Goal: Transaction & Acquisition: Purchase product/service

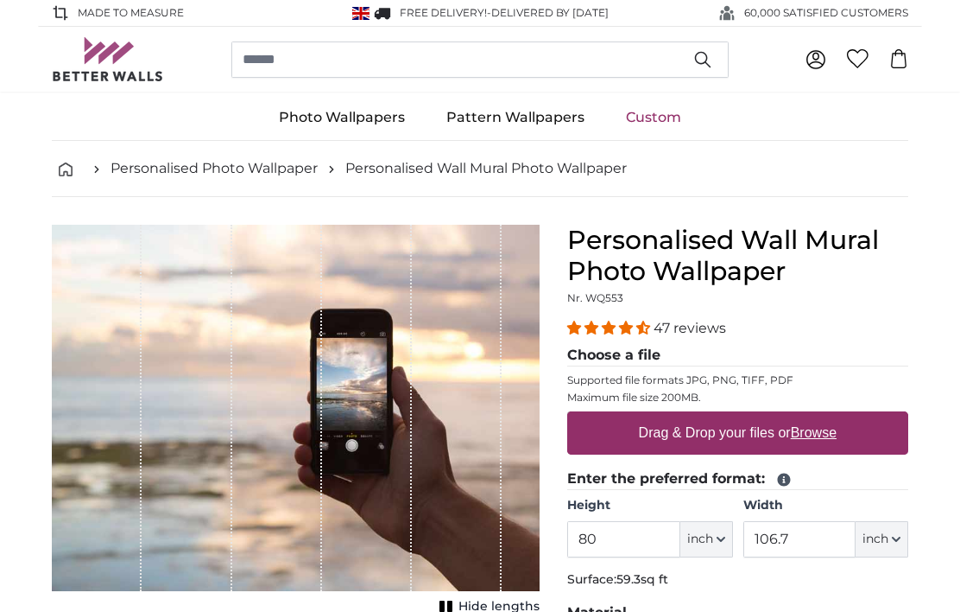
click at [804, 428] on u "Browse" at bounding box center [814, 432] width 46 height 15
click at [804, 416] on input "Drag & Drop your files or Browse" at bounding box center [737, 413] width 341 height 5
type input "**********"
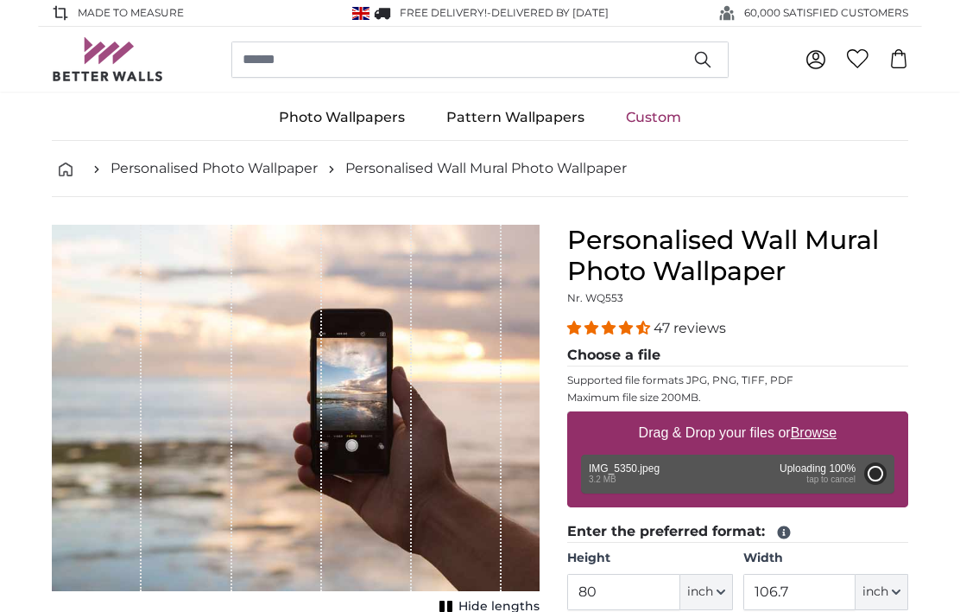
type input "60"
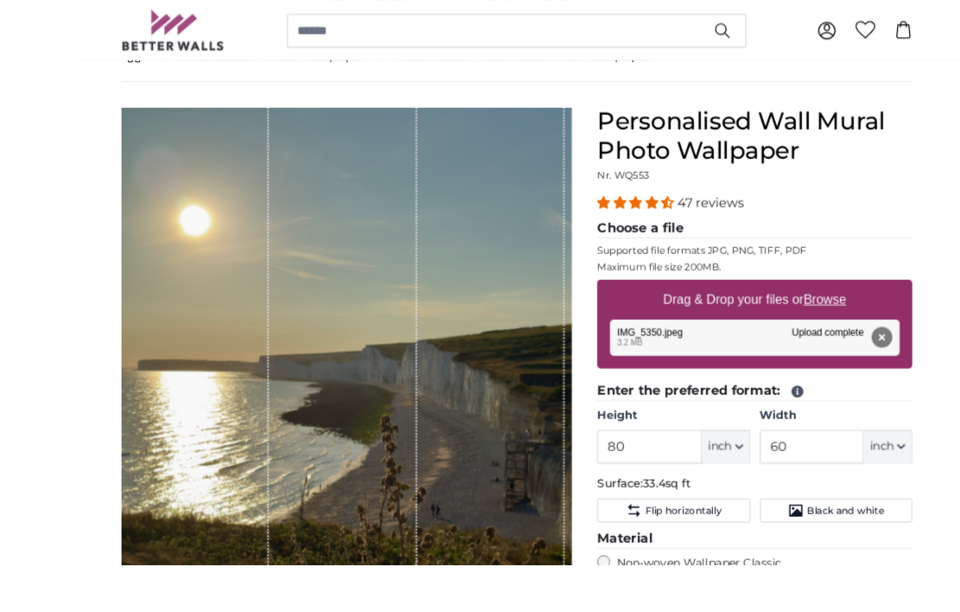
scroll to position [223, 0]
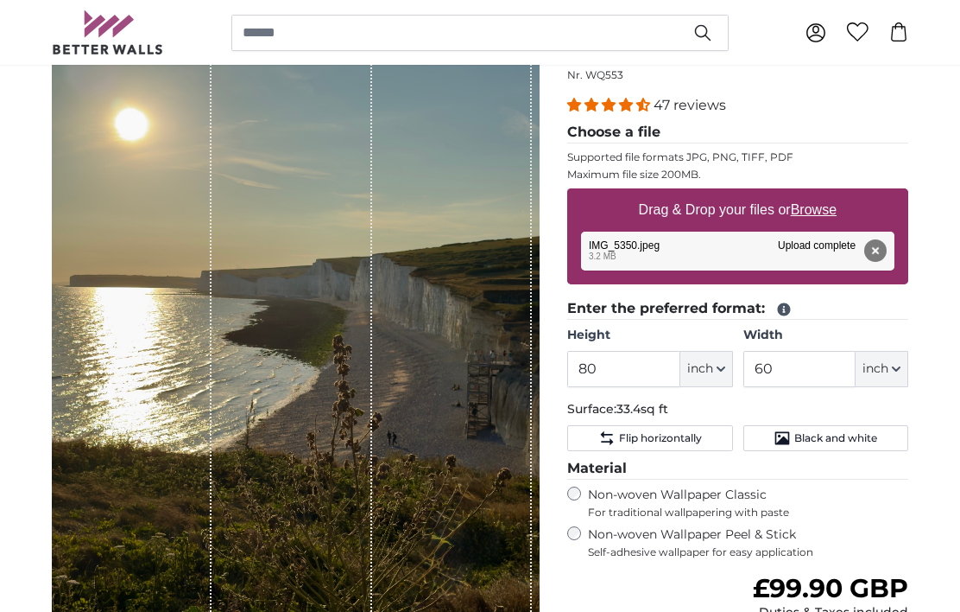
click at [829, 206] on u "Browse" at bounding box center [814, 209] width 46 height 15
click at [829, 193] on input "Drag & Drop your files or Browse" at bounding box center [737, 190] width 341 height 5
type input "**********"
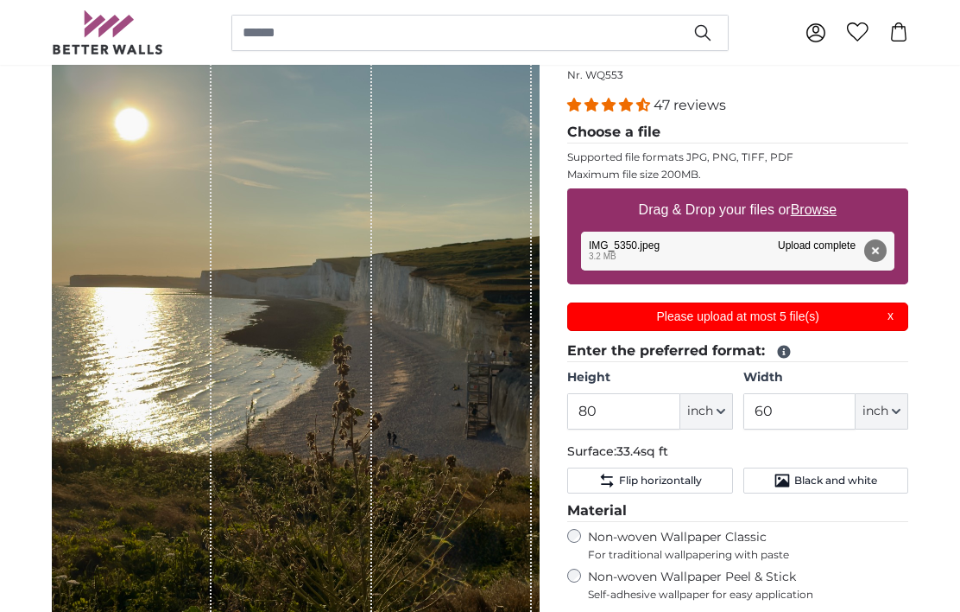
scroll to position [0, 0]
click at [834, 316] on p "Please upload at most 5 file(s)" at bounding box center [739, 316] width 320 height 18
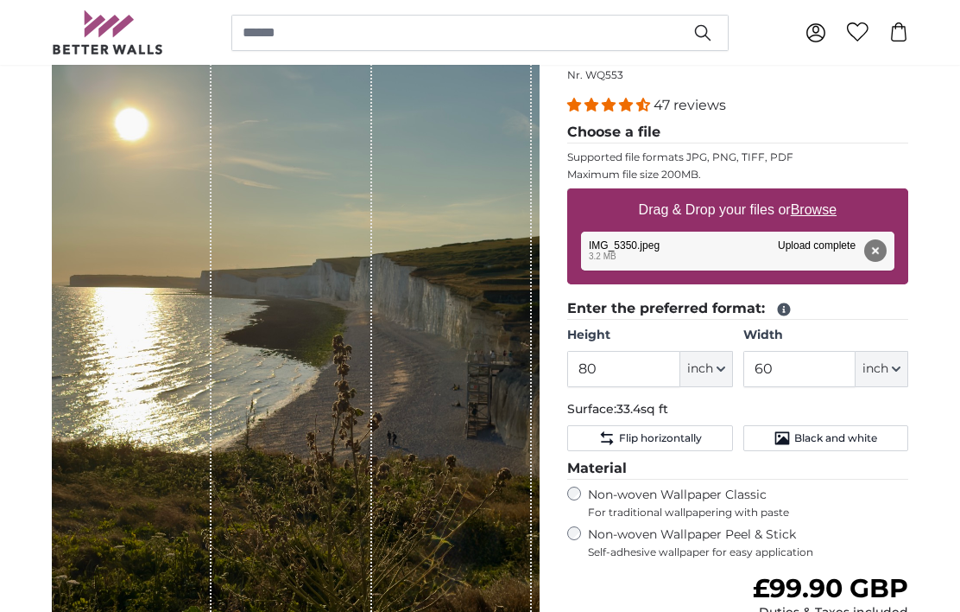
click at [837, 208] on u "Browse" at bounding box center [814, 209] width 46 height 15
click at [840, 193] on input "Drag & Drop your files or Browse" at bounding box center [737, 190] width 341 height 5
type input "**********"
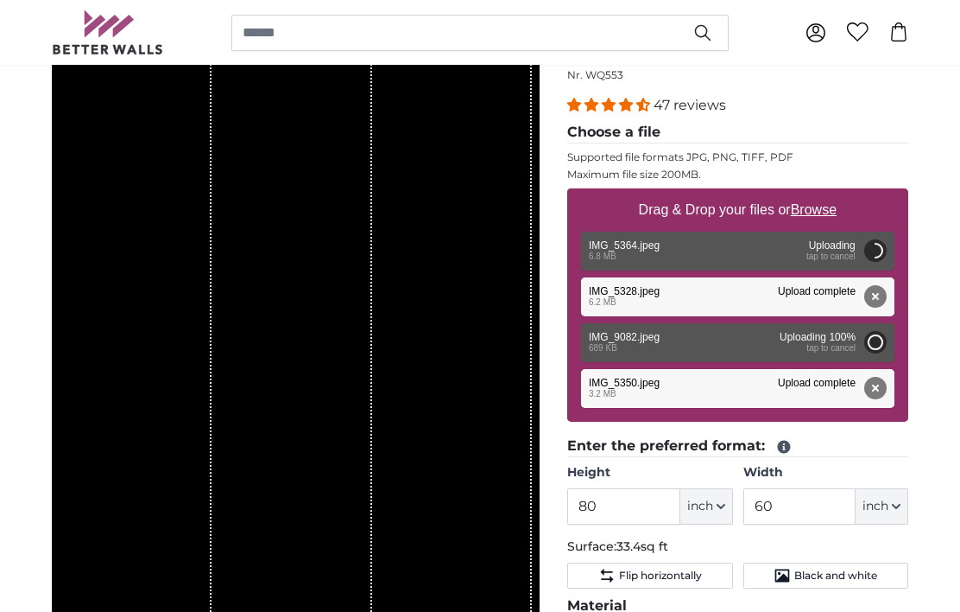
type input "45.7"
type input "86.3"
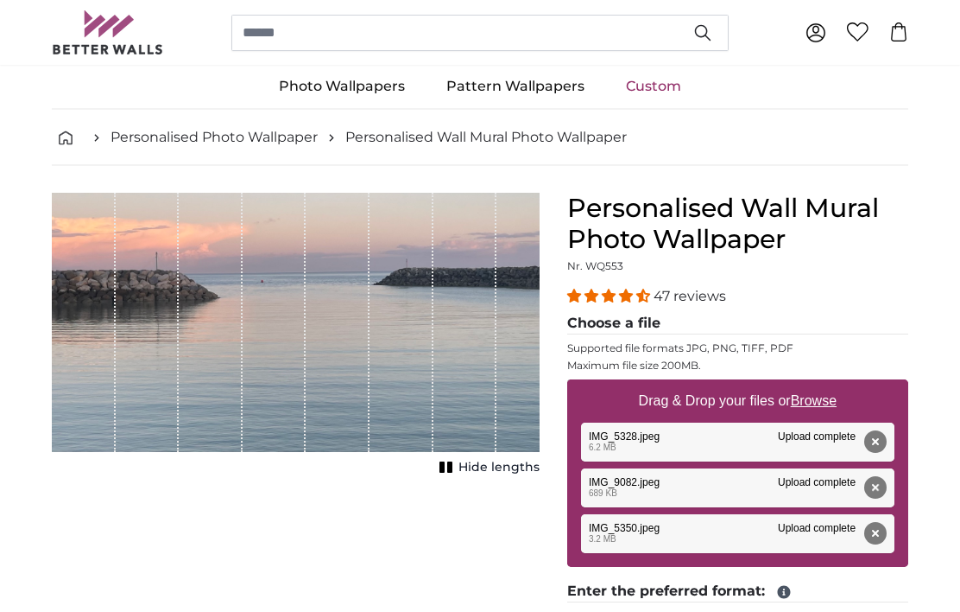
scroll to position [32, 0]
click at [758, 451] on div "Remove Retry Remove Upload Cancel Retry Remove IMG_5328.jpeg edit 6.2 MB Upload…" at bounding box center [738, 441] width 314 height 39
click at [752, 490] on div "Remove Retry Remove Upload Cancel Retry Remove IMG_9082.jpeg edit 689 KB Upload…" at bounding box center [738, 487] width 314 height 39
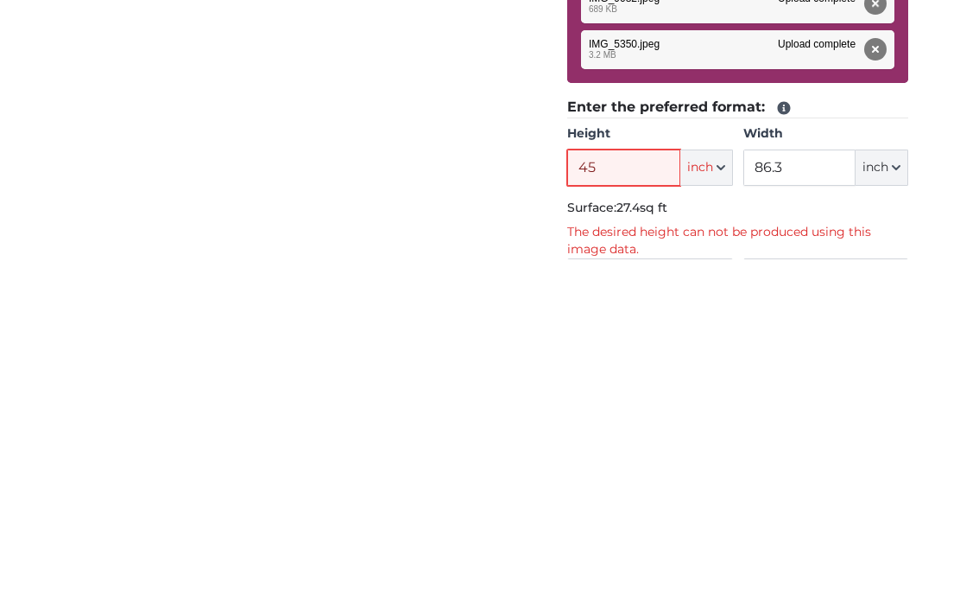
type input "4"
type input "8"
type input "6"
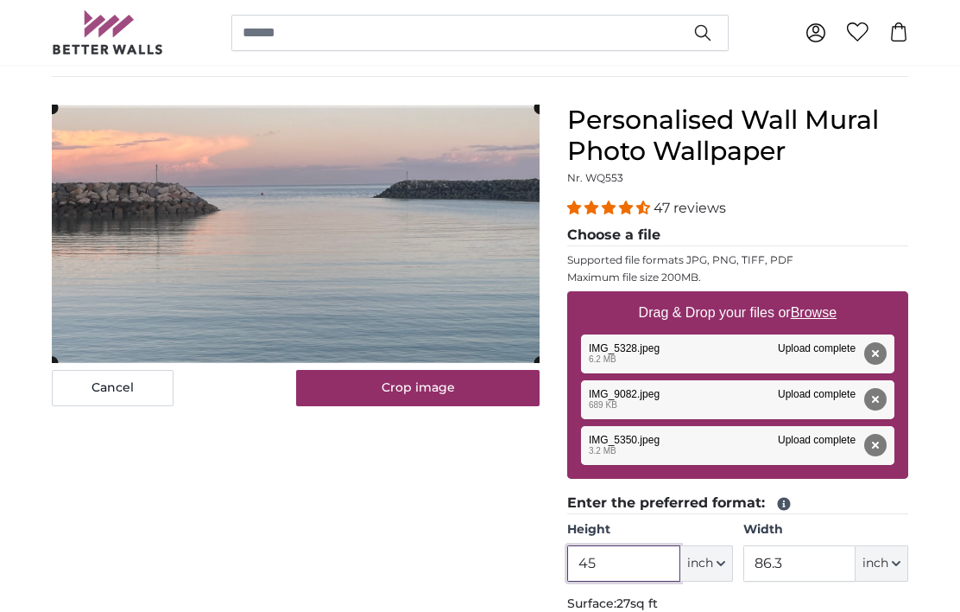
scroll to position [120, 0]
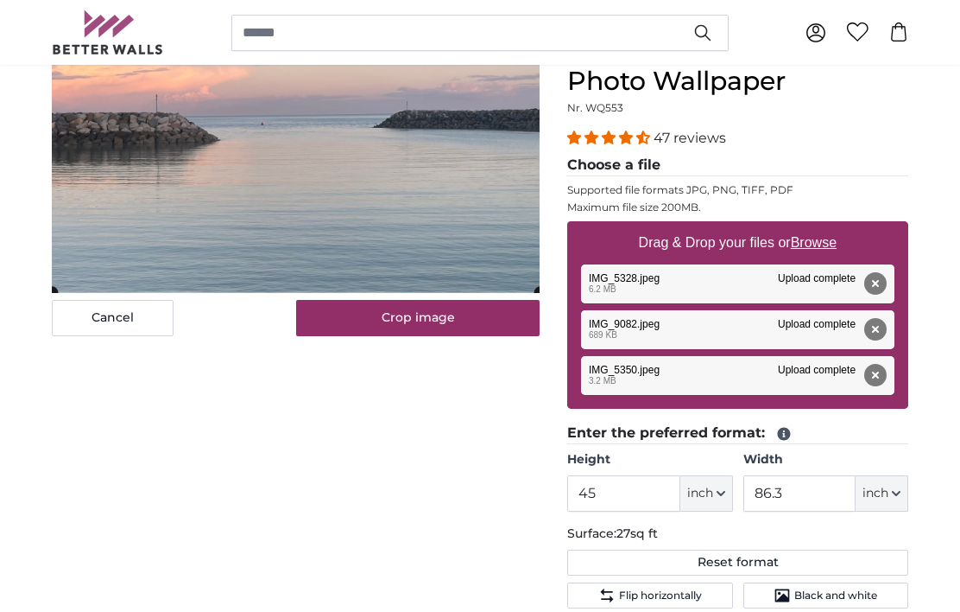
click at [751, 292] on div "Remove Retry Remove Upload Cancel Retry Remove IMG_5328.jpeg edit 6.2 MB Upload…" at bounding box center [738, 283] width 314 height 39
click at [104, 331] on button "Cancel" at bounding box center [113, 318] width 122 height 36
type input "45.7"
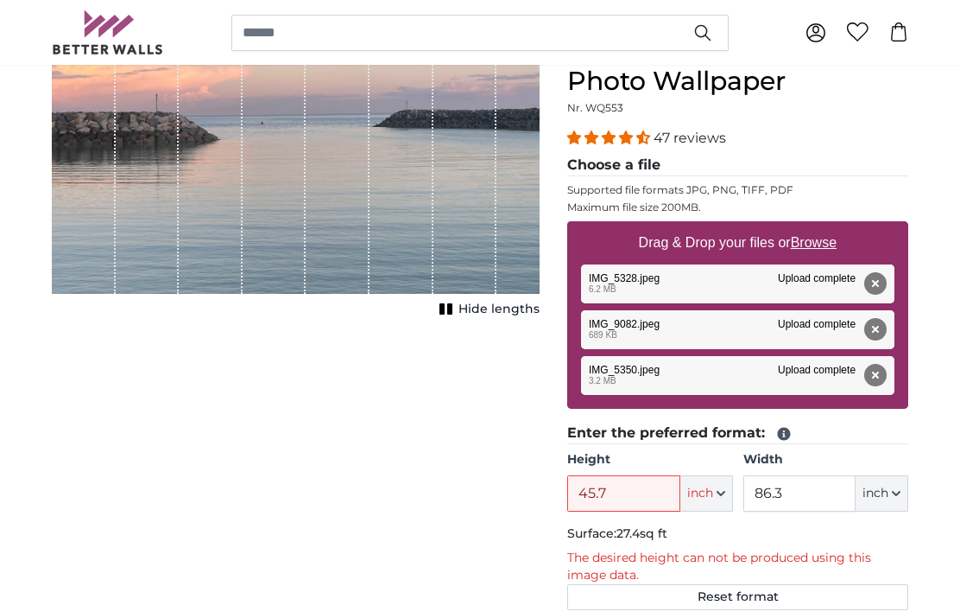
click at [738, 385] on div "Remove Retry Remove Upload Cancel Retry Remove IMG_5350.jpeg edit 3.2 MB Upload…" at bounding box center [738, 375] width 314 height 39
click at [801, 370] on div "Remove Retry Remove Upload Cancel Retry Remove IMG_5350.jpeg edit 3.2 MB Upload…" at bounding box center [738, 375] width 314 height 39
click at [762, 330] on div "Remove Retry Remove Upload Cancel Retry Remove IMG_9082.jpeg edit 689 KB Upload…" at bounding box center [738, 329] width 314 height 39
click at [758, 328] on div "Remove Retry Remove Upload Cancel Retry Remove IMG_9082.jpeg edit 689 KB Upload…" at bounding box center [738, 329] width 314 height 39
click at [734, 335] on div "Remove Retry Remove Upload Cancel Retry Remove IMG_9082.jpeg edit 689 KB Upload…" at bounding box center [738, 329] width 314 height 39
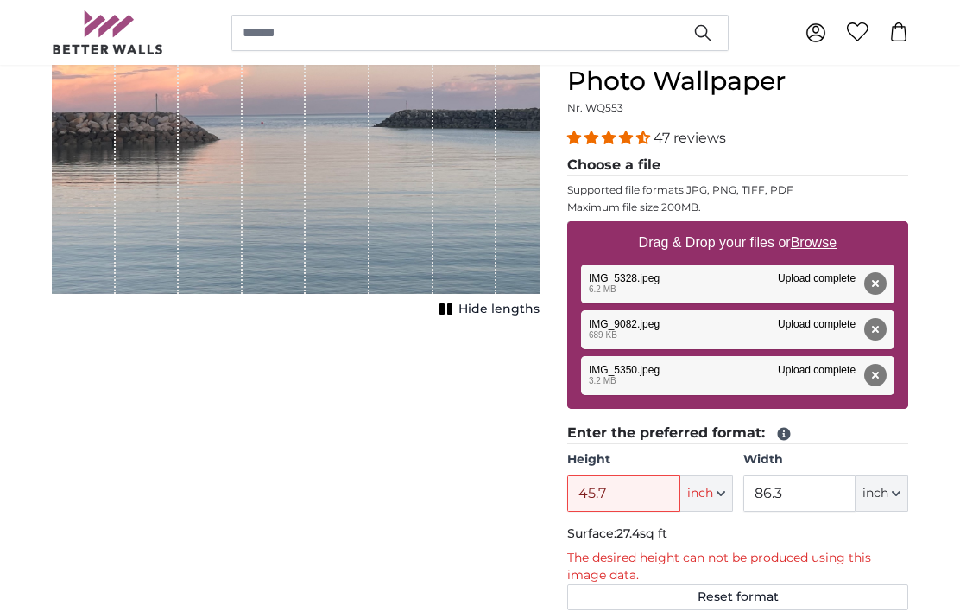
click at [744, 324] on div "Remove Retry Remove Upload Cancel Retry Remove IMG_9082.jpeg edit 689 KB Upload…" at bounding box center [738, 329] width 314 height 39
click at [743, 326] on div "Remove Retry Remove Upload Cancel Retry Remove IMG_9082.jpeg edit 689 KB Upload…" at bounding box center [738, 329] width 314 height 39
click at [747, 316] on div "Remove Retry Remove Upload Cancel Retry Remove IMG_9082.jpeg edit 689 KB Upload…" at bounding box center [738, 329] width 314 height 39
click at [730, 338] on div "Remove Retry Remove Upload Cancel Retry Remove IMG_9082.jpeg edit 689 KB Upload…" at bounding box center [738, 329] width 314 height 39
click at [757, 312] on div "Remove Retry Remove Upload Cancel Retry Remove IMG_9082.jpeg edit 689 KB Upload…" at bounding box center [738, 329] width 314 height 39
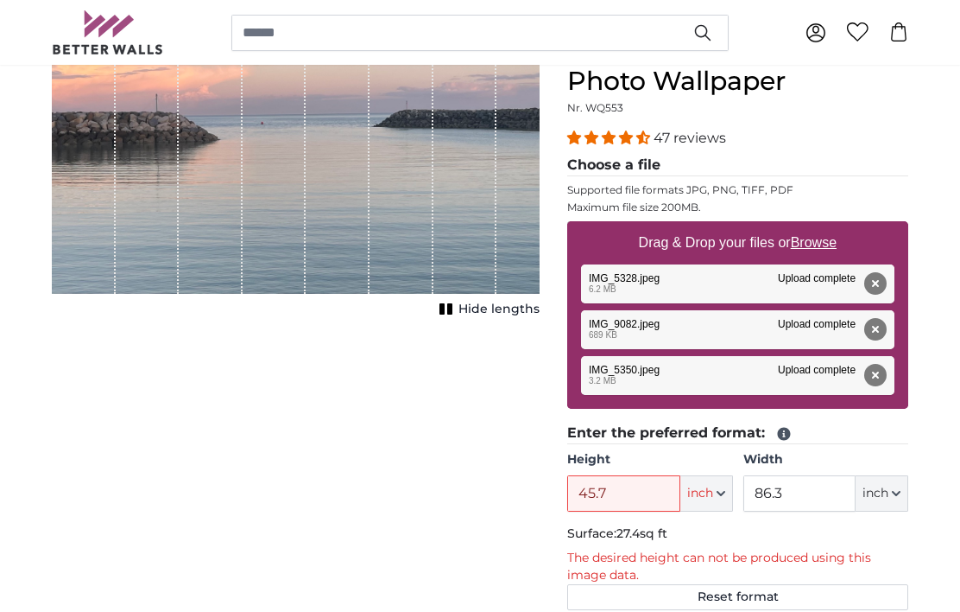
click at [872, 386] on button "Remove" at bounding box center [876, 375] width 22 height 22
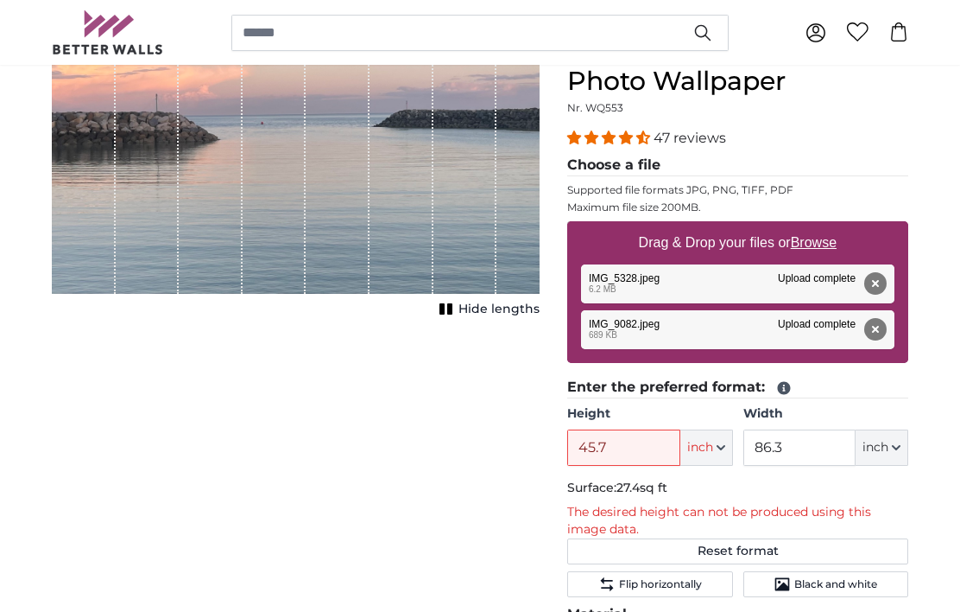
click at [875, 332] on button "Remove" at bounding box center [876, 329] width 22 height 22
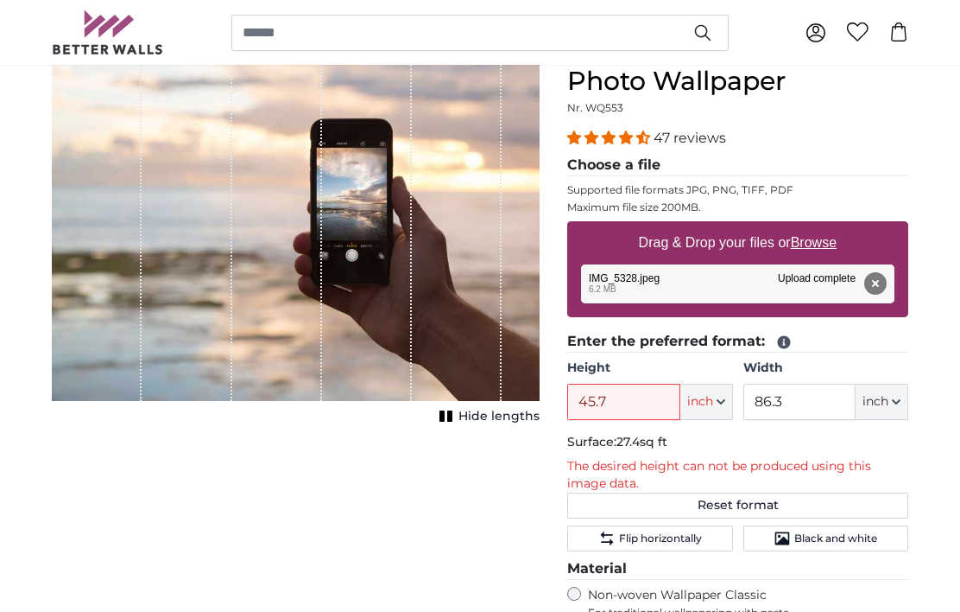
click at [866, 294] on button "Remove" at bounding box center [876, 283] width 22 height 22
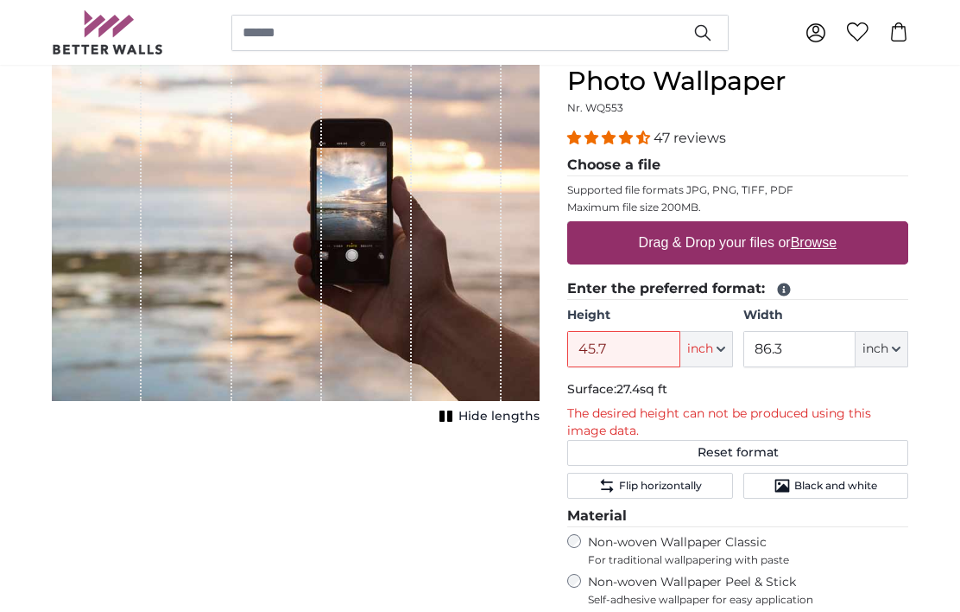
click at [818, 250] on u "Browse" at bounding box center [814, 242] width 46 height 15
click at [818, 226] on input "Drag & Drop your files or Browse" at bounding box center [737, 223] width 341 height 5
type input "**********"
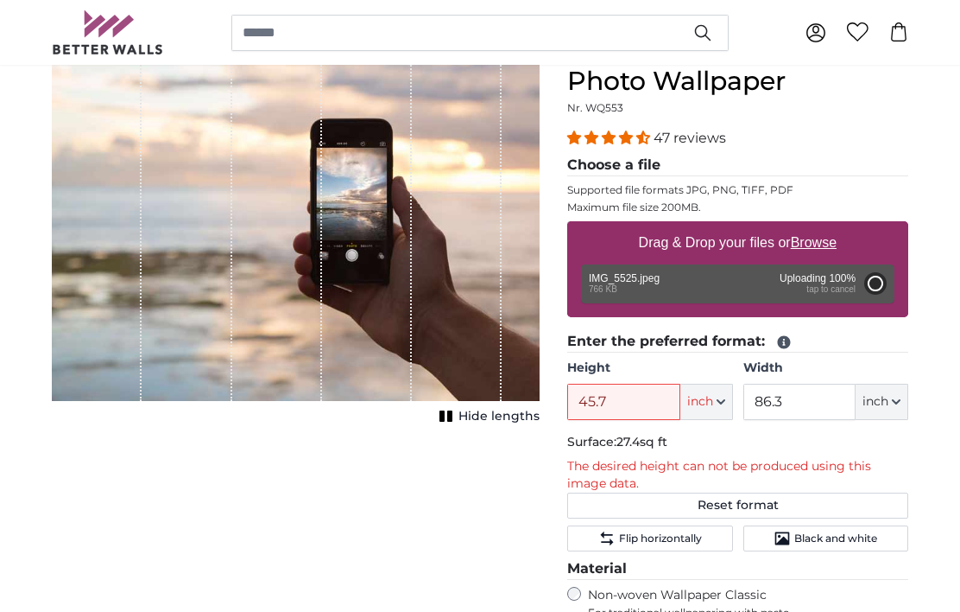
type input "56.7"
type input "42.5"
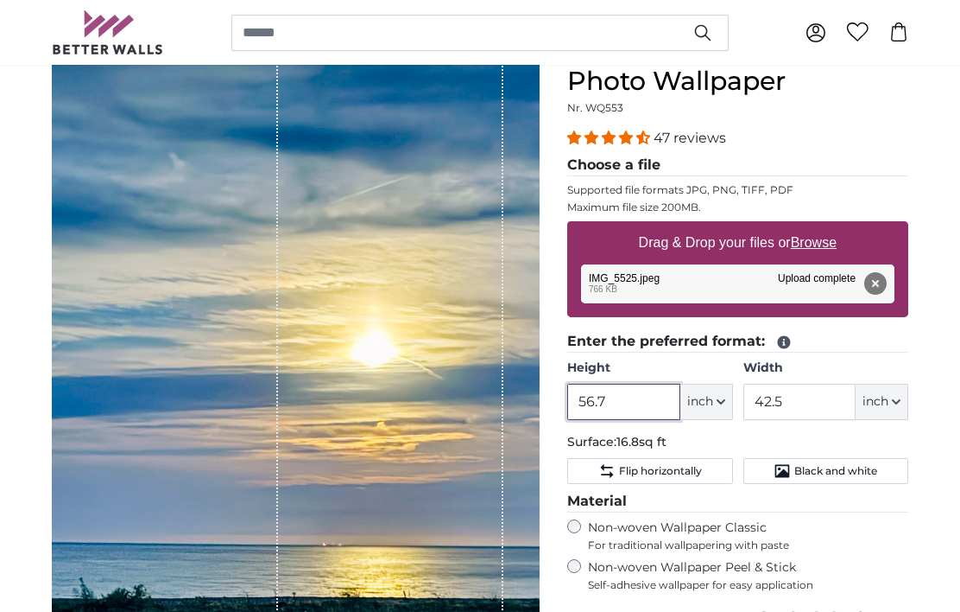
click at [650, 401] on input "56.7" at bounding box center [623, 401] width 112 height 36
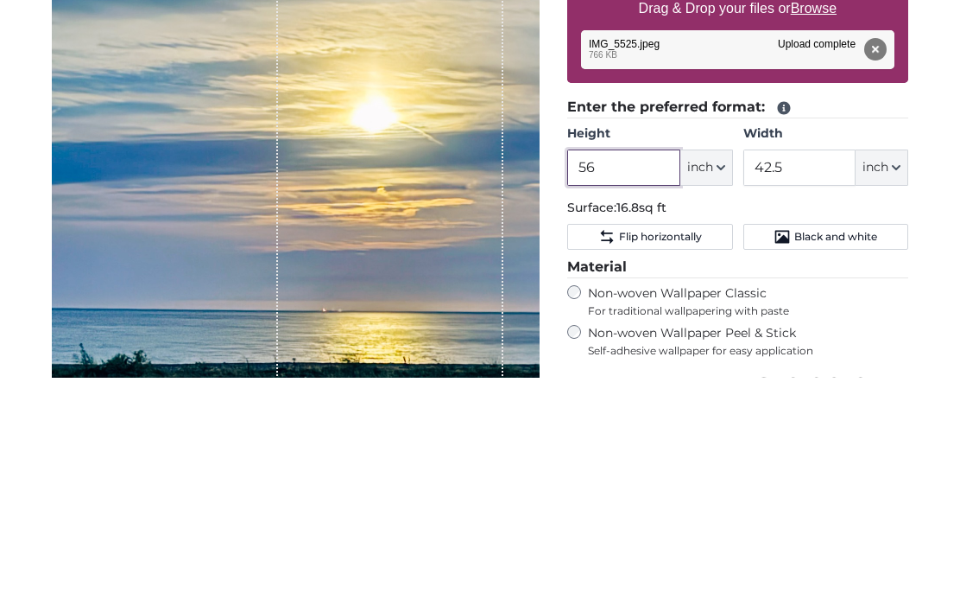
type input "5"
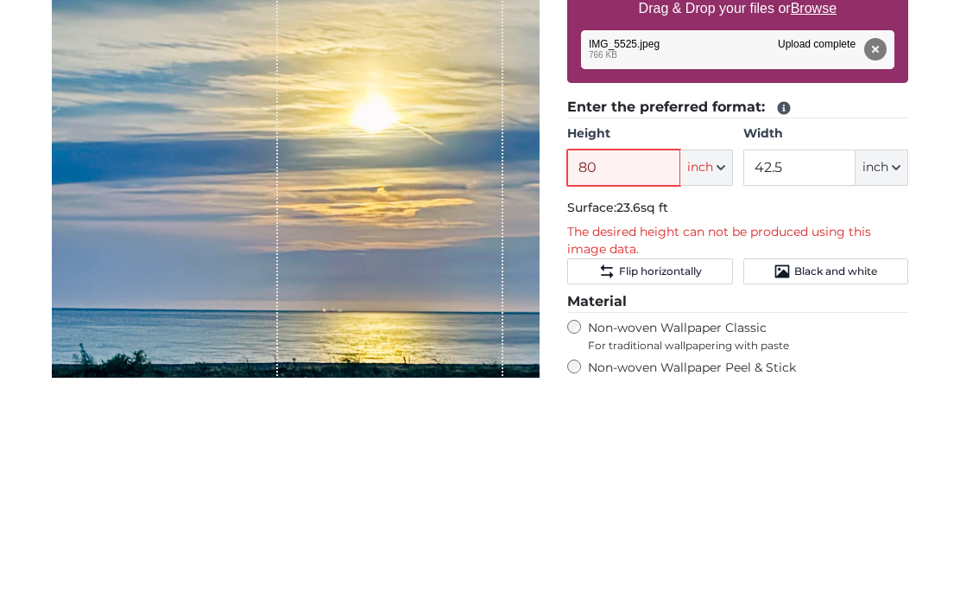
type input "8"
type input "7"
type input "84"
click at [676, 498] on span "Flip horizontally" at bounding box center [660, 505] width 83 height 14
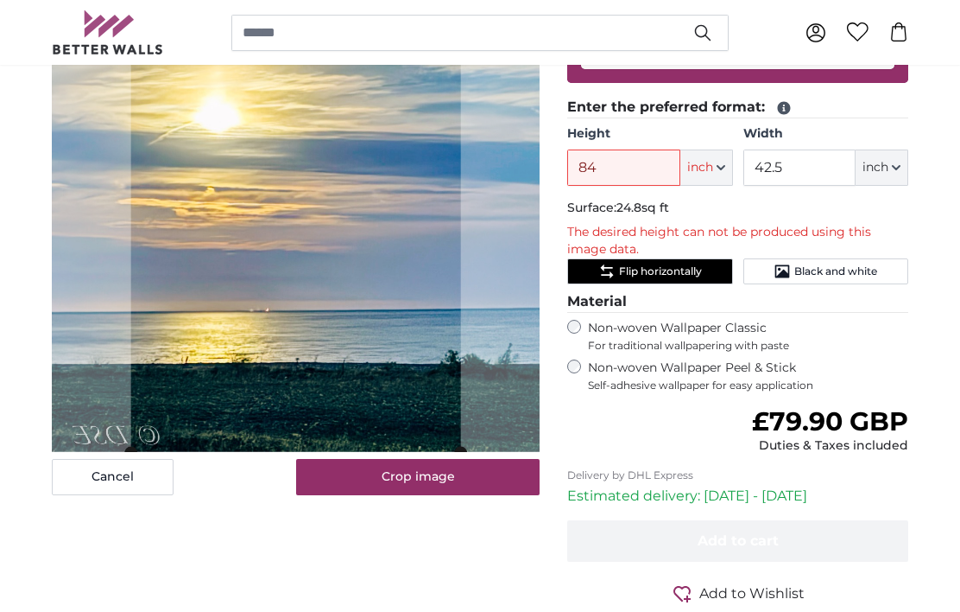
click at [685, 275] on span "Flip horizontally" at bounding box center [660, 271] width 83 height 14
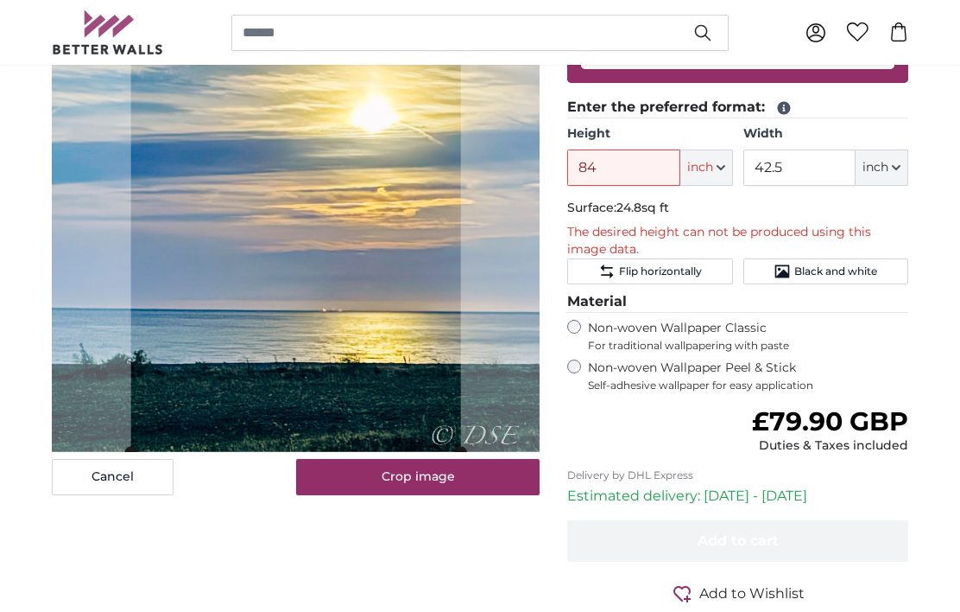
click at [719, 175] on button "inch" at bounding box center [707, 167] width 53 height 36
click at [700, 283] on link "Feet (ft. in.)" at bounding box center [707, 274] width 152 height 31
type input "7"
type input "*"
type input "3"
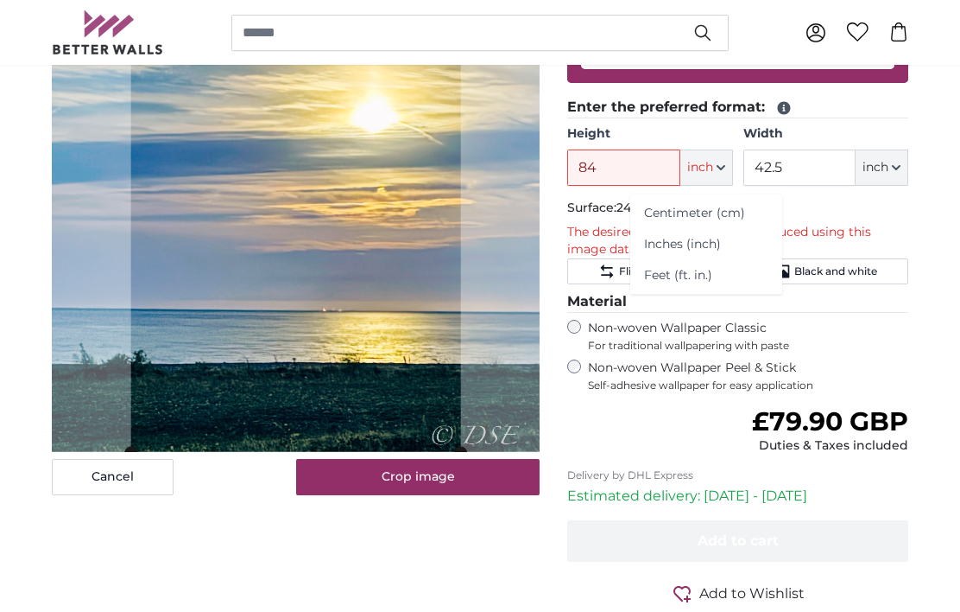
type input "***"
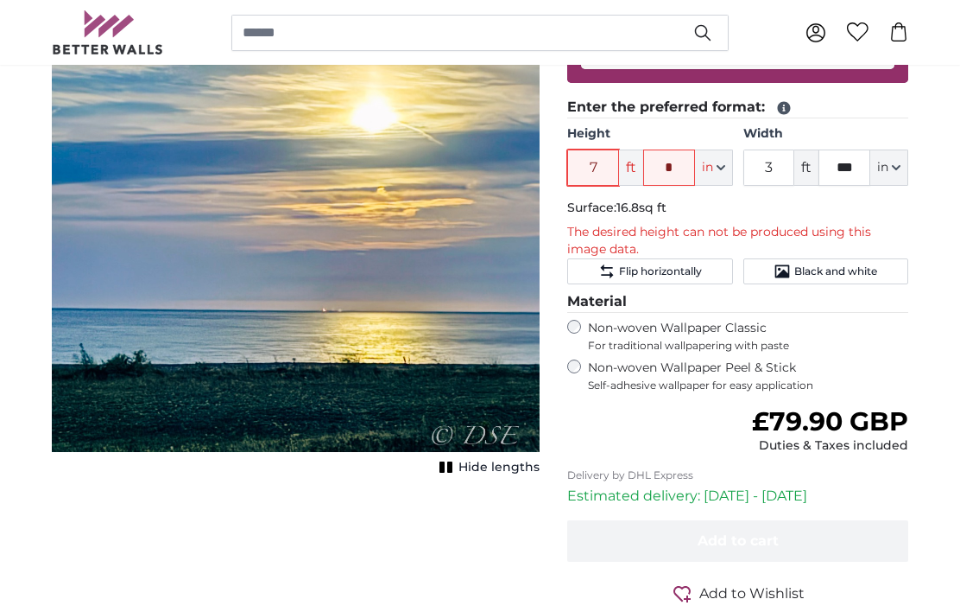
click at [599, 170] on input "7" at bounding box center [593, 167] width 52 height 36
type input "6"
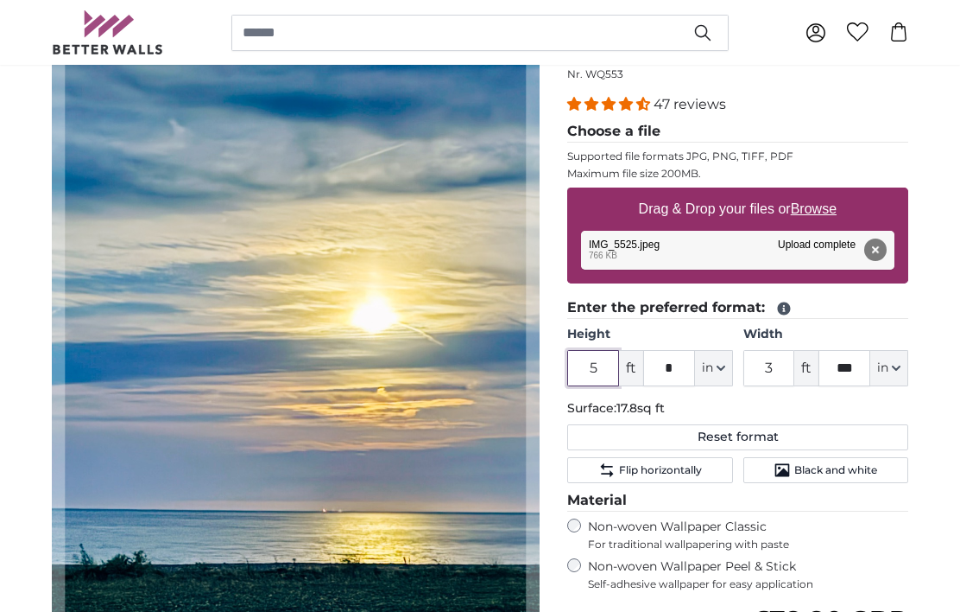
scroll to position [223, 0]
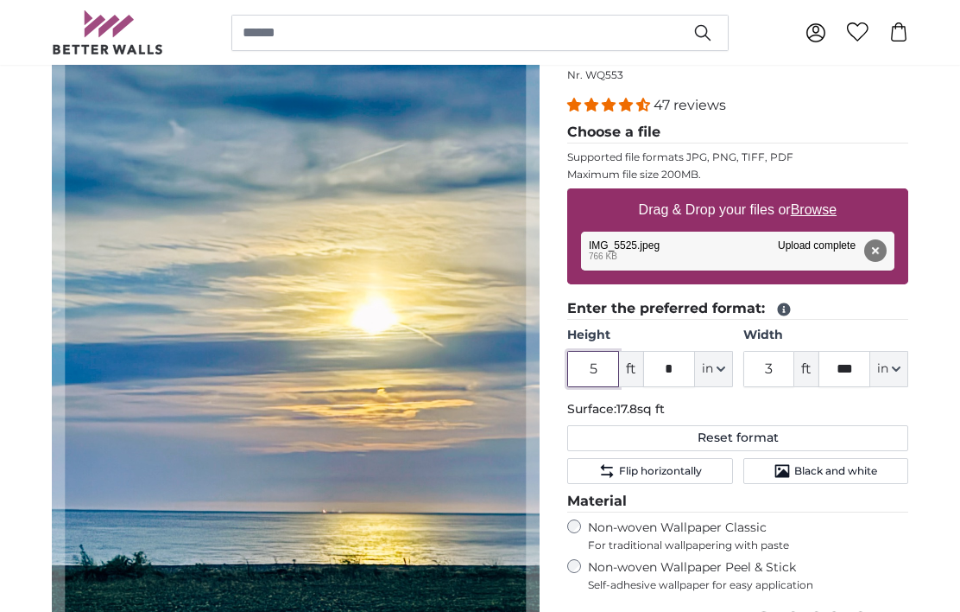
type input "5"
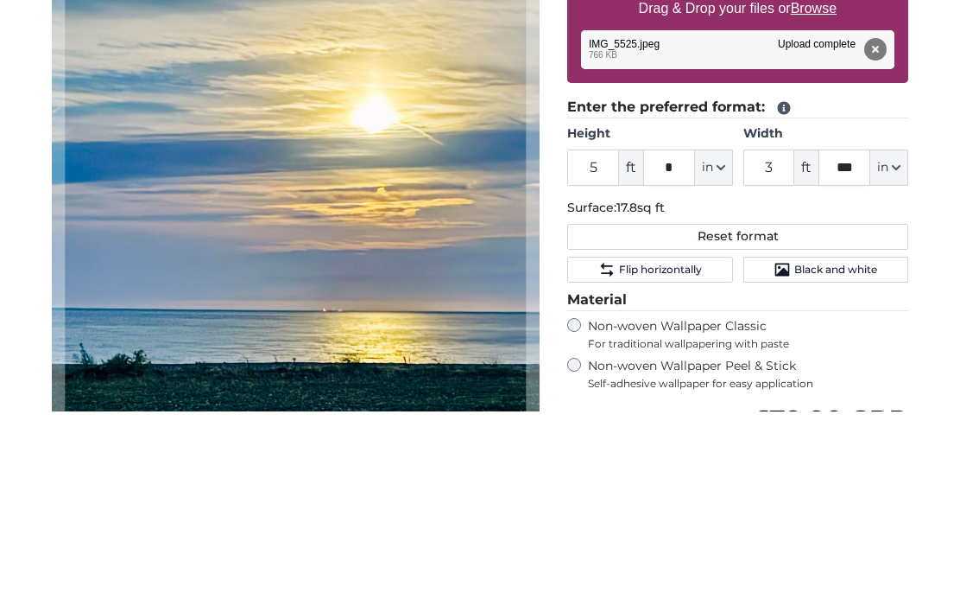
click at [922, 246] on div "Personalised Wall Mural Photo Wallpaper Nr. WQ553 47 reviews Choose a file Supp…" at bounding box center [738, 445] width 369 height 886
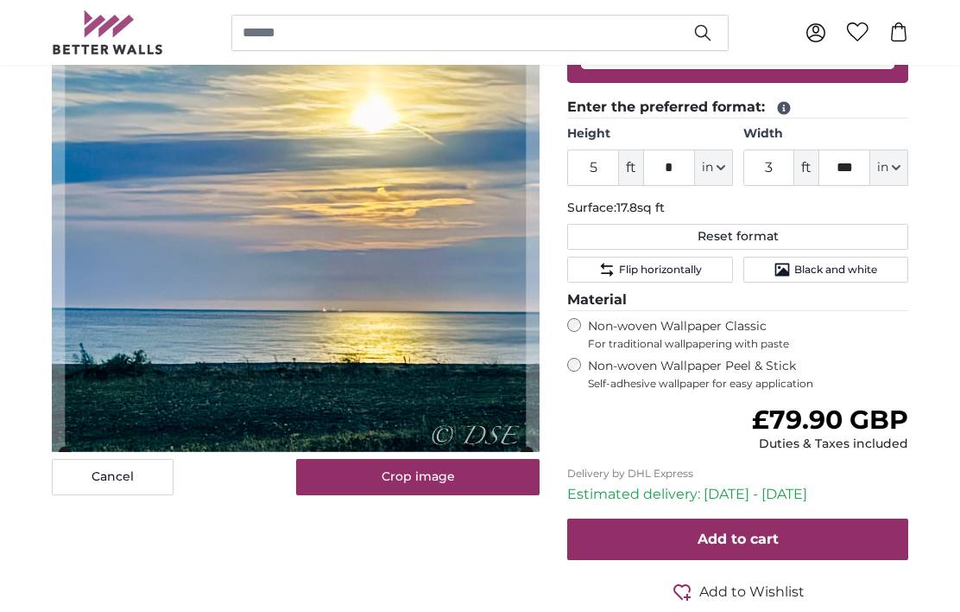
click at [102, 384] on cropper-handle at bounding box center [295, 125] width 461 height 651
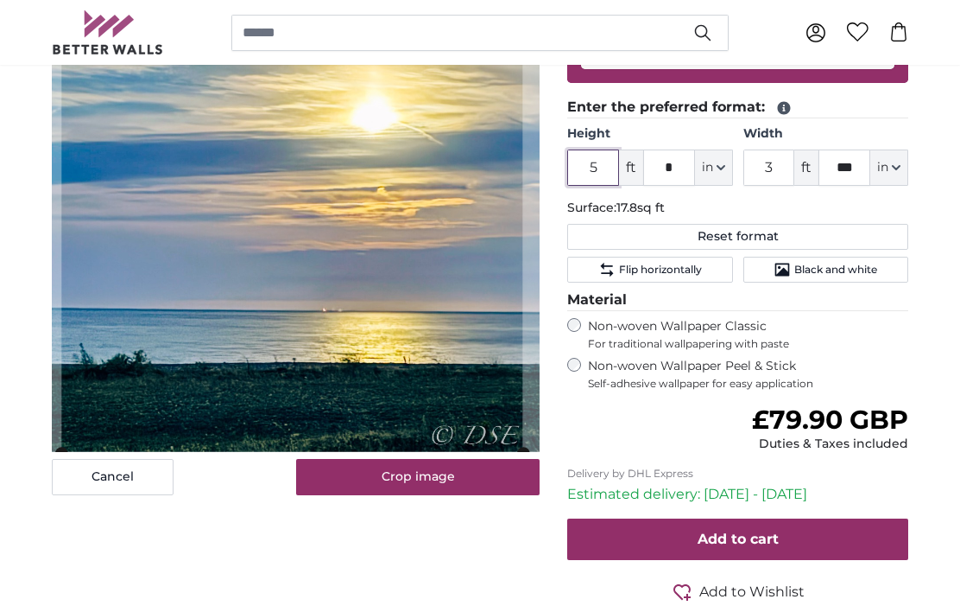
click at [605, 174] on input "5" at bounding box center [593, 167] width 52 height 36
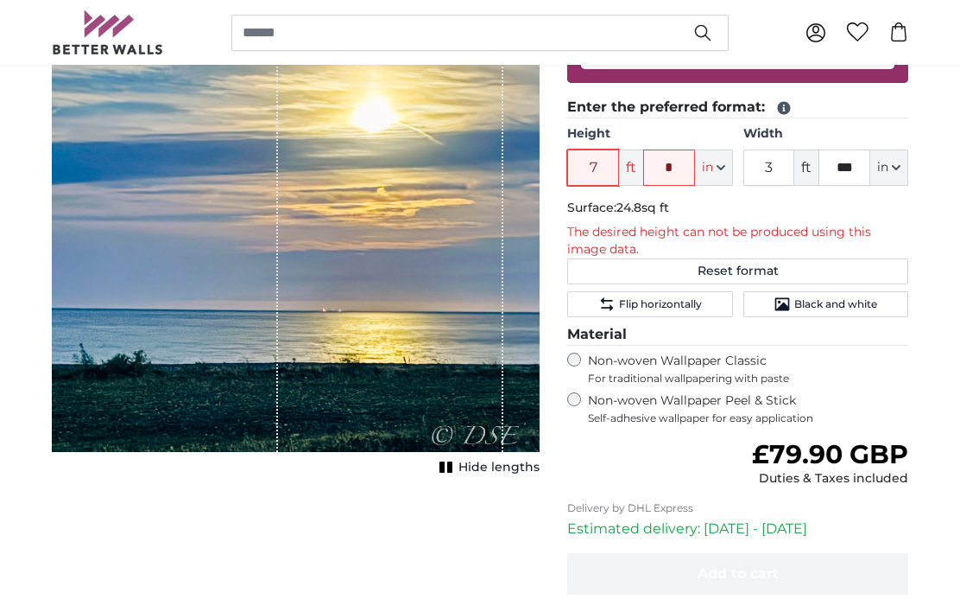
type input "7"
click at [688, 171] on input "*" at bounding box center [669, 167] width 52 height 36
type input "*"
click at [781, 171] on input "3" at bounding box center [770, 167] width 52 height 36
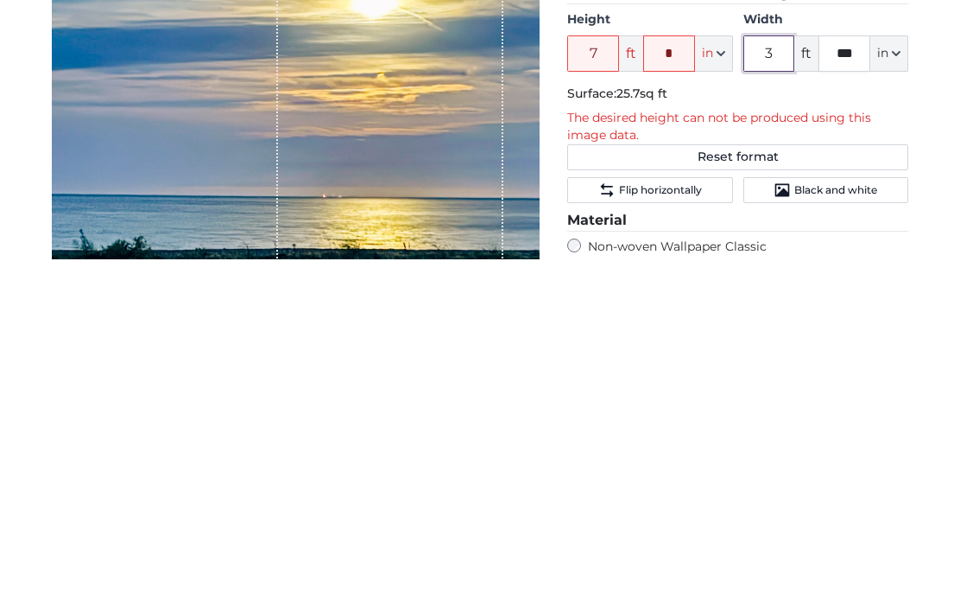
scroll to position [200, 0]
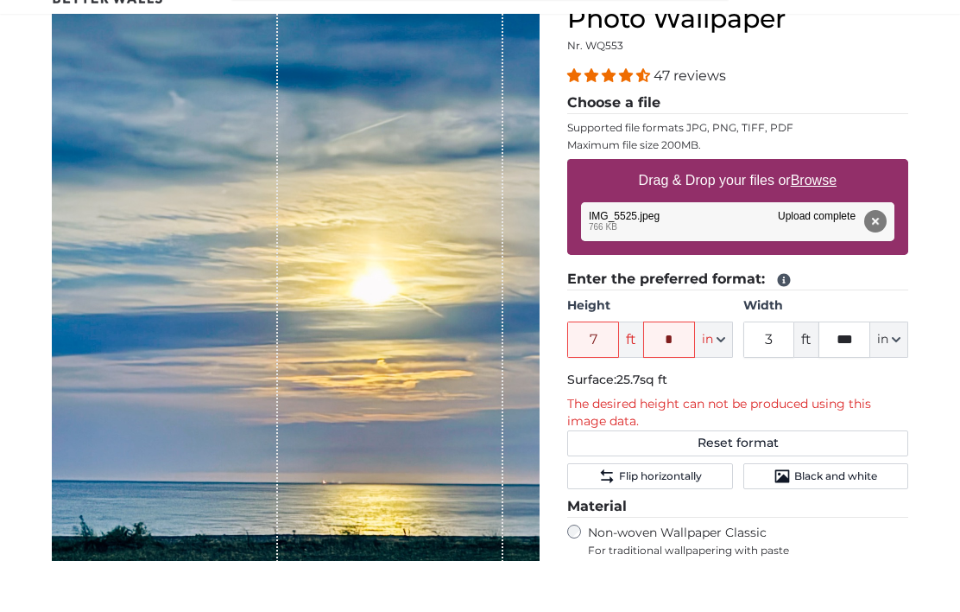
click at [874, 262] on button "Remove" at bounding box center [876, 273] width 22 height 22
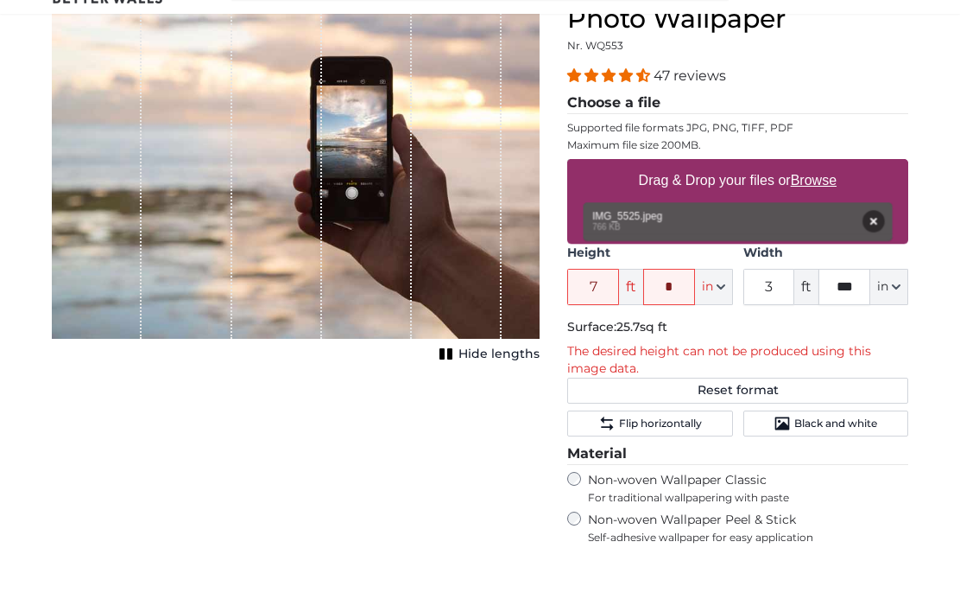
scroll to position [252, 0]
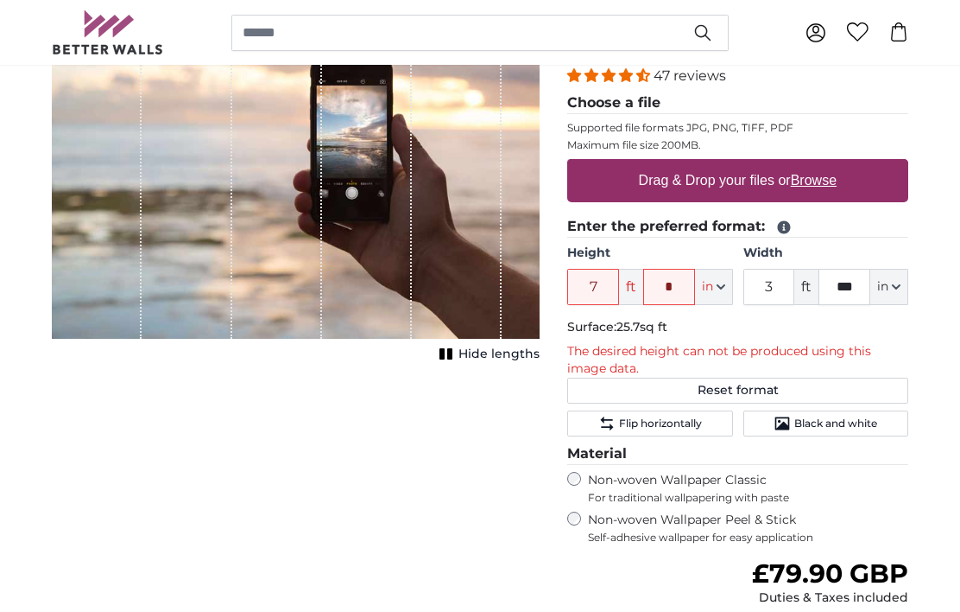
click at [815, 186] on u "Browse" at bounding box center [814, 180] width 46 height 15
click at [815, 164] on input "Drag & Drop your files or Browse" at bounding box center [737, 161] width 341 height 5
type input "**********"
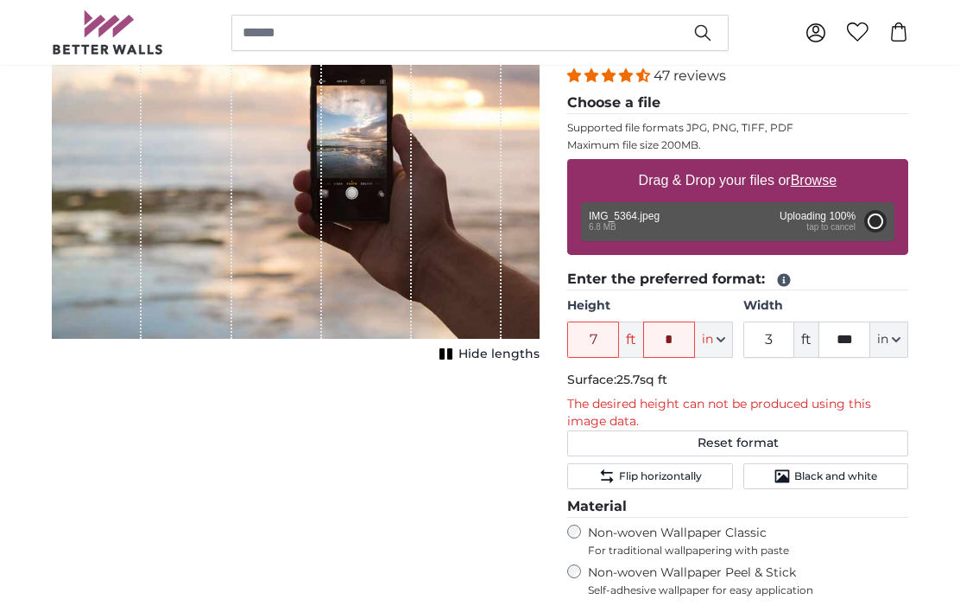
type input "5"
type input "*"
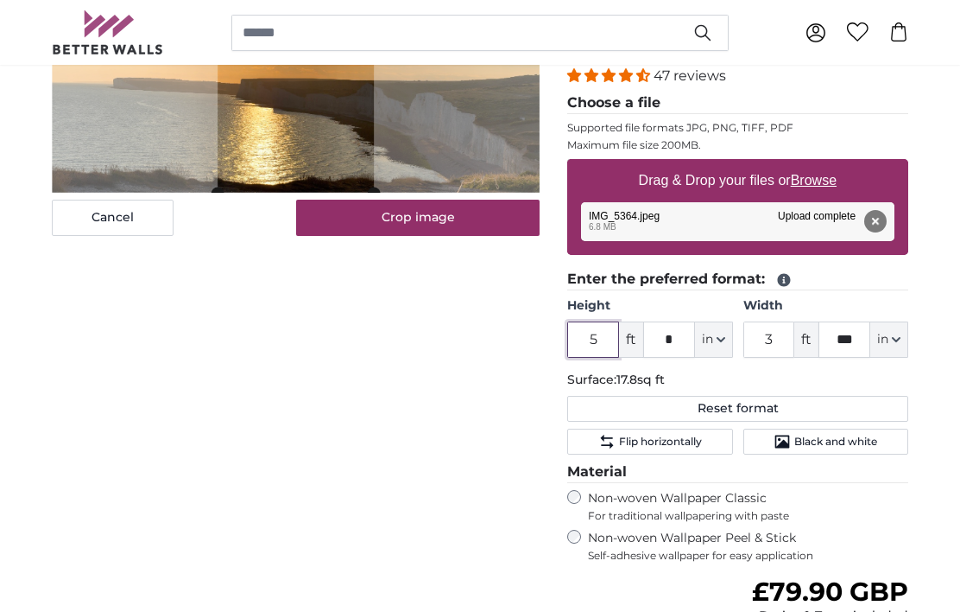
click at [608, 339] on input "5" at bounding box center [593, 339] width 52 height 36
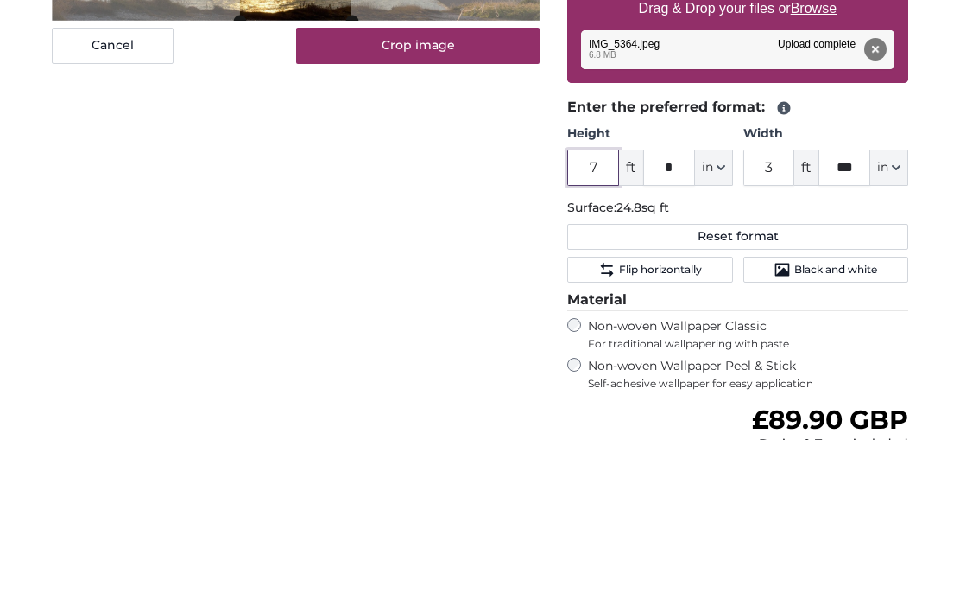
type input "7"
click at [682, 321] on input "*" at bounding box center [669, 339] width 52 height 36
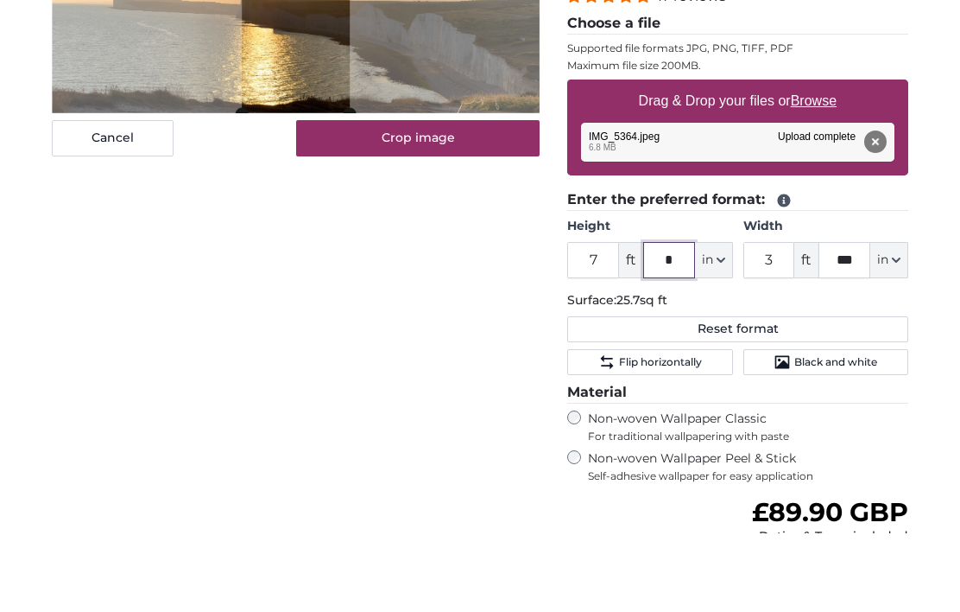
type input "*"
click at [779, 321] on input "3" at bounding box center [770, 339] width 52 height 36
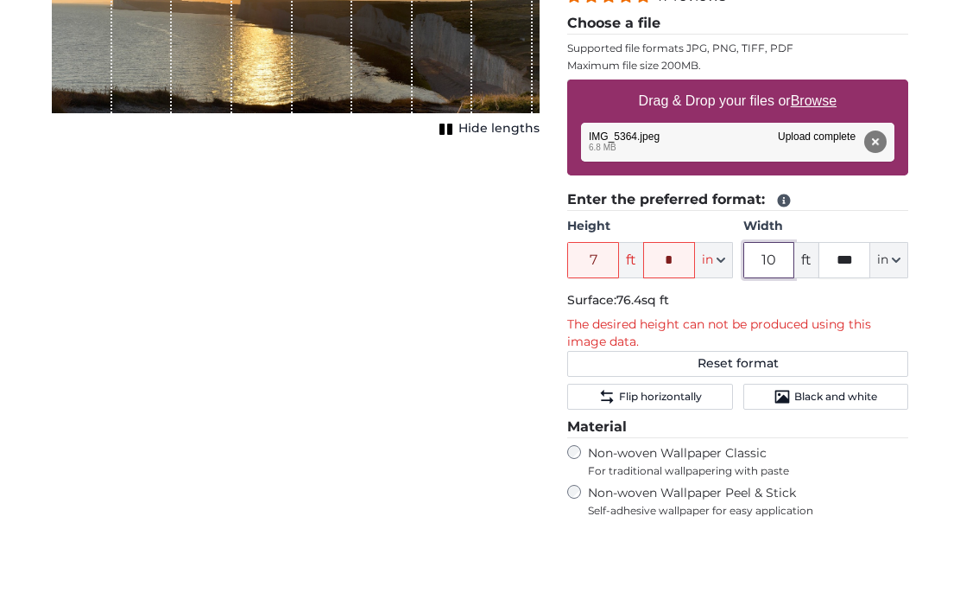
type input "10"
click at [864, 321] on input "***" at bounding box center [845, 339] width 52 height 36
type input "*"
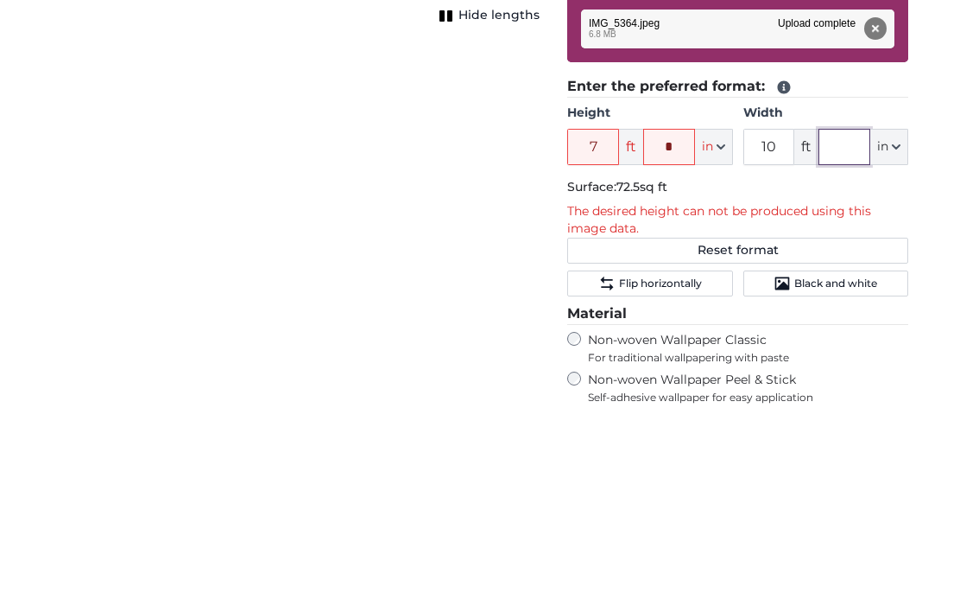
type input "*"
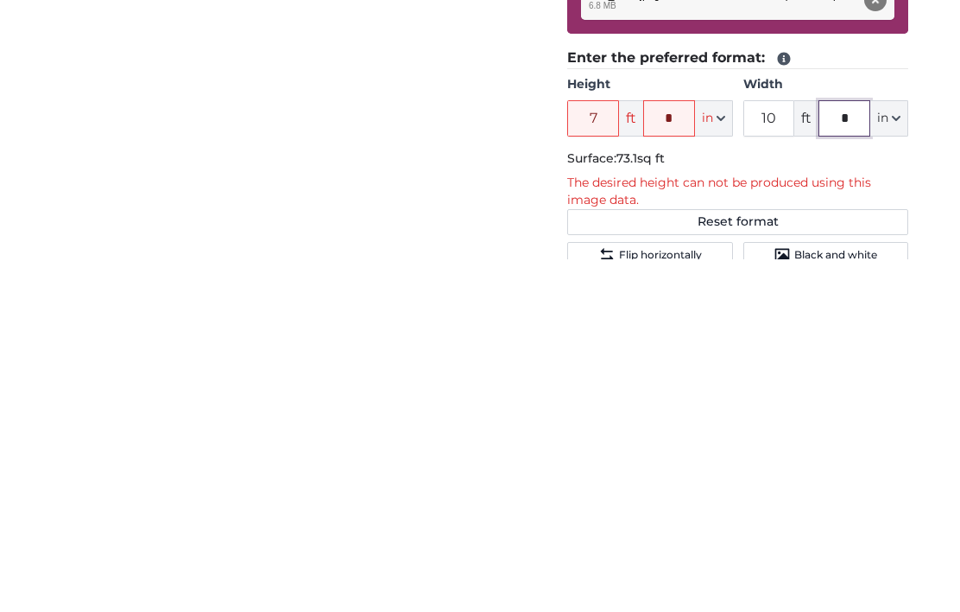
scroll to position [121, 0]
click at [771, 453] on input "10" at bounding box center [770, 471] width 52 height 36
type input "1"
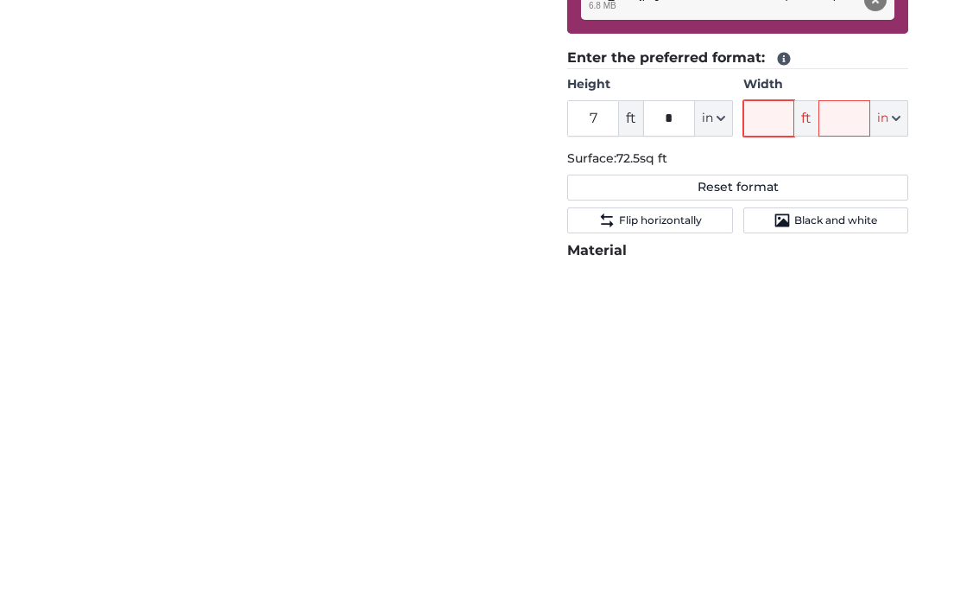
type input "5"
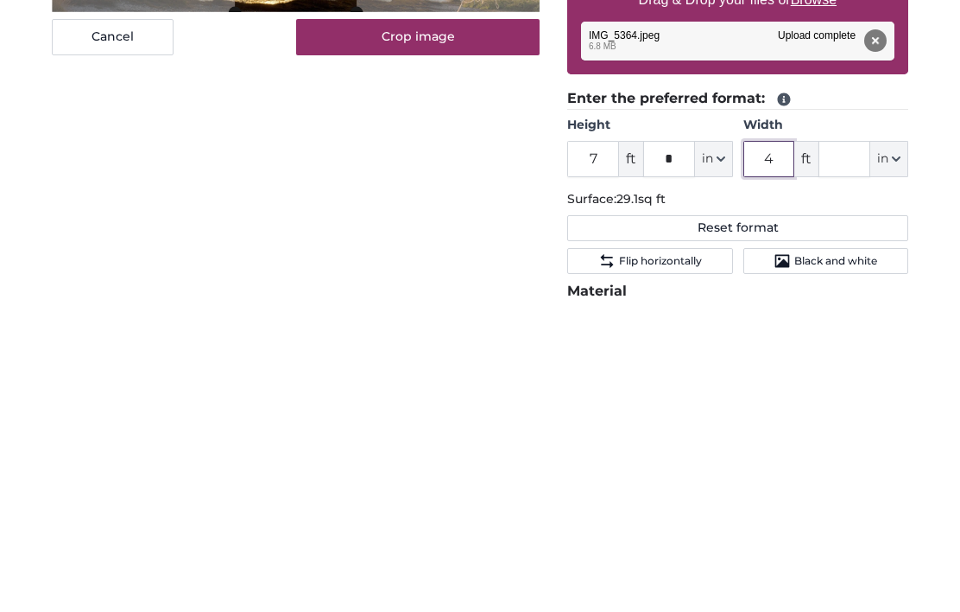
type input "4"
click at [846, 453] on input "text" at bounding box center [845, 471] width 52 height 36
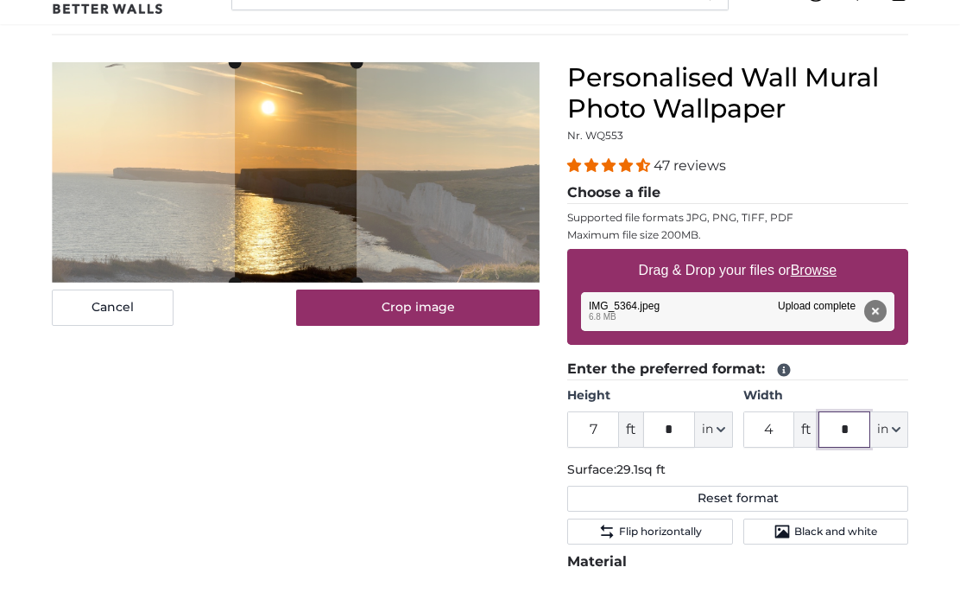
type input "*"
click at [921, 163] on div "Personalised Wall Mural Photo Wallpaper Nr. WQ553 47 reviews Choose a file Supp…" at bounding box center [738, 547] width 369 height 886
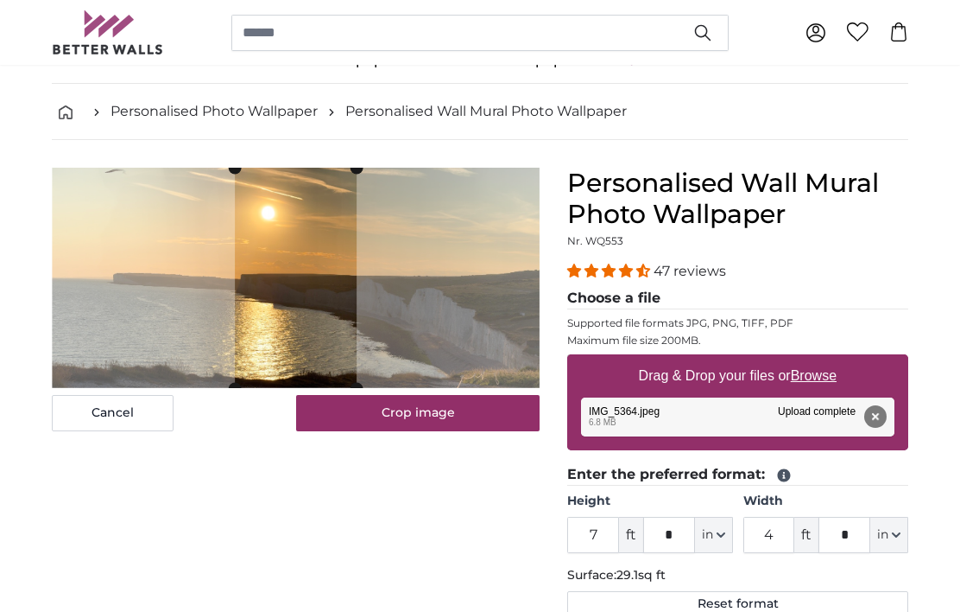
scroll to position [55, 0]
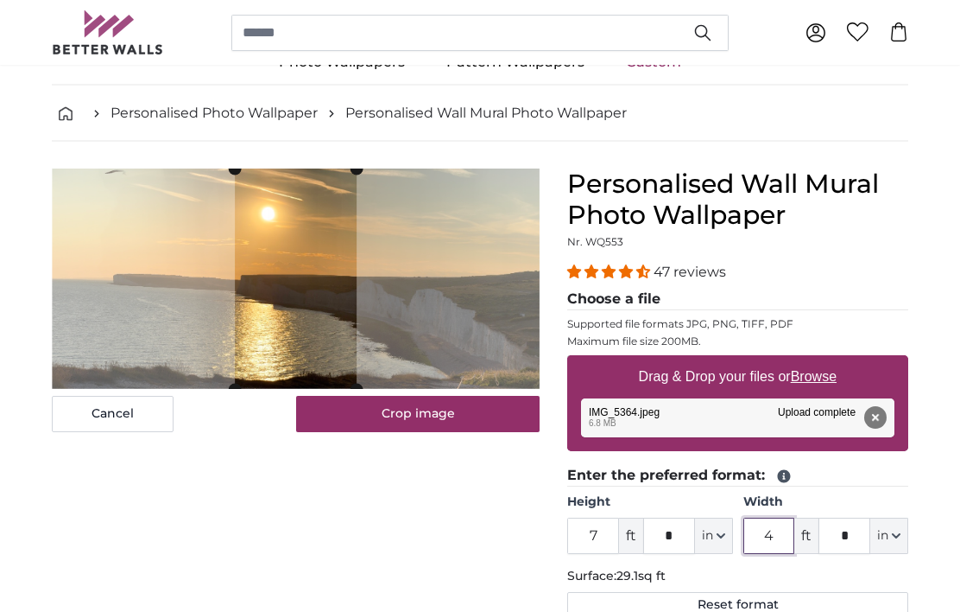
click at [775, 533] on input "4" at bounding box center [770, 536] width 52 height 36
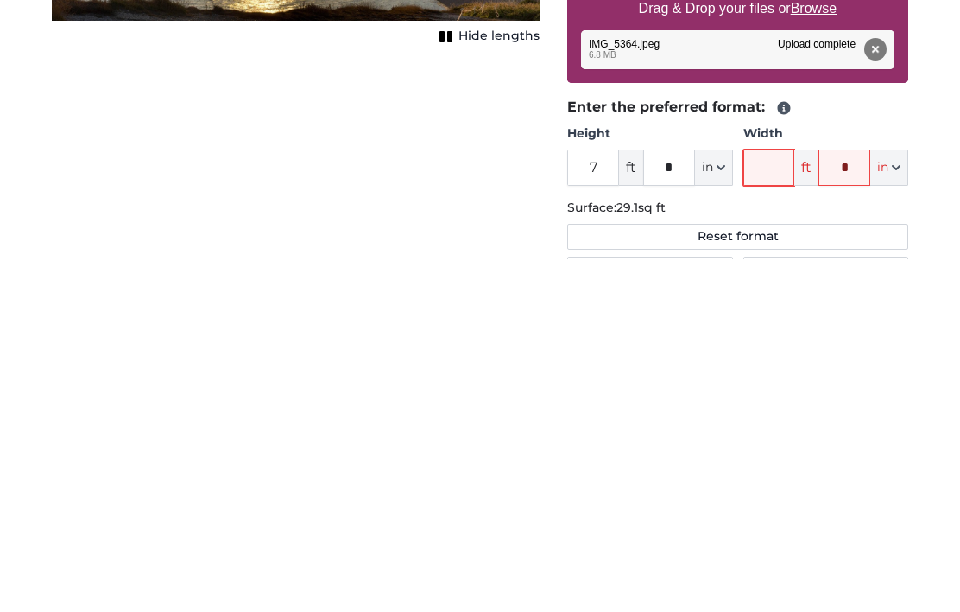
type input "5"
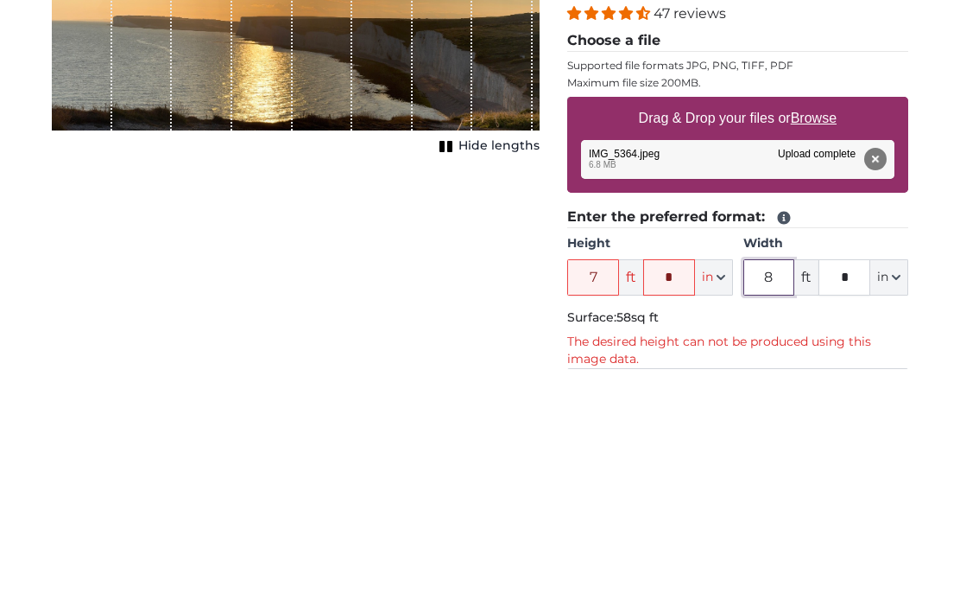
type input "8"
click at [603, 502] on input "7" at bounding box center [593, 520] width 52 height 36
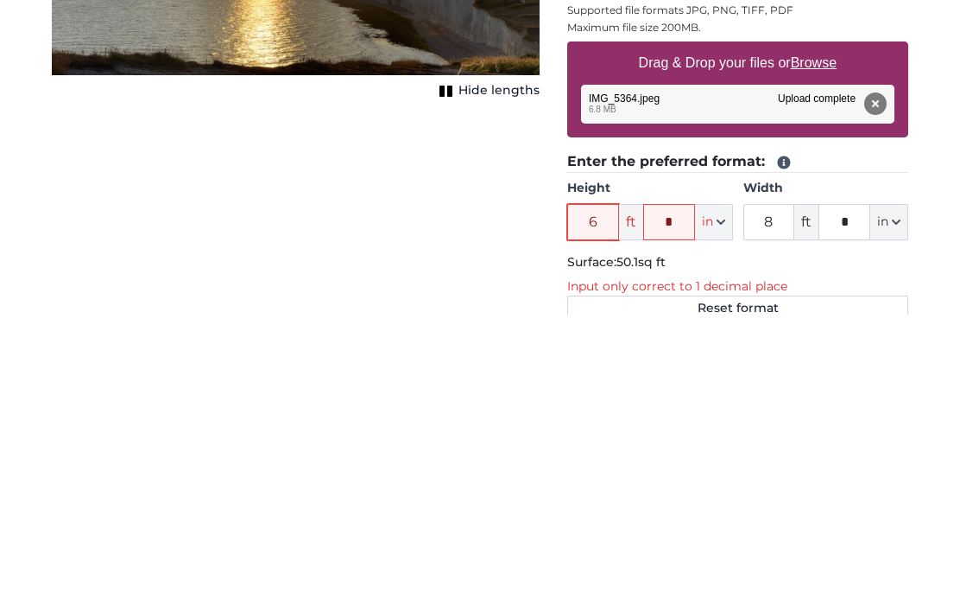
type input "6"
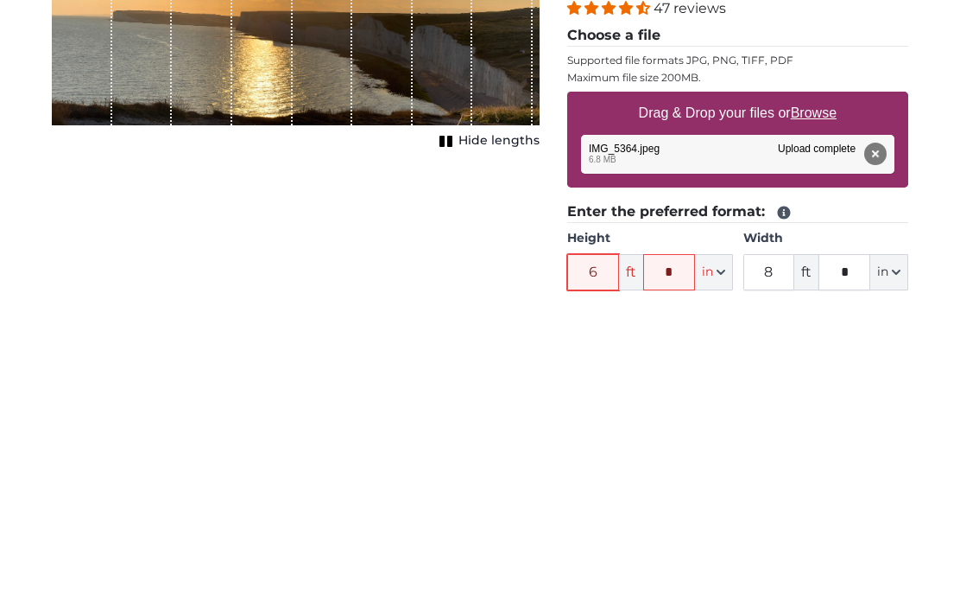
click at [616, 571] on input "6" at bounding box center [593, 589] width 52 height 36
click at [690, 571] on input "*" at bounding box center [669, 589] width 52 height 36
type input "*"
click at [612, 571] on input "6" at bounding box center [593, 589] width 52 height 36
type input "6"
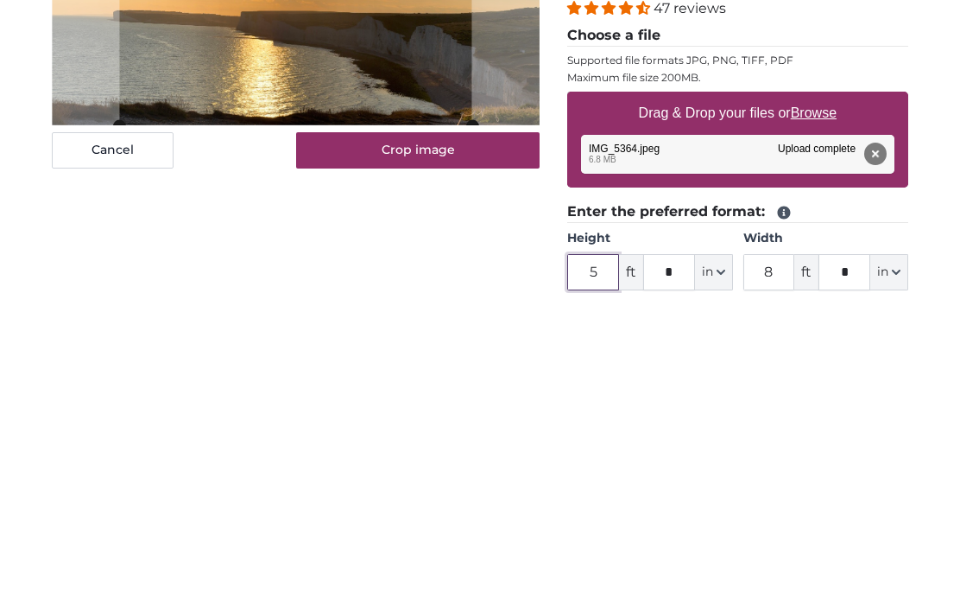
type input "5"
click at [686, 571] on input "*" at bounding box center [669, 589] width 52 height 36
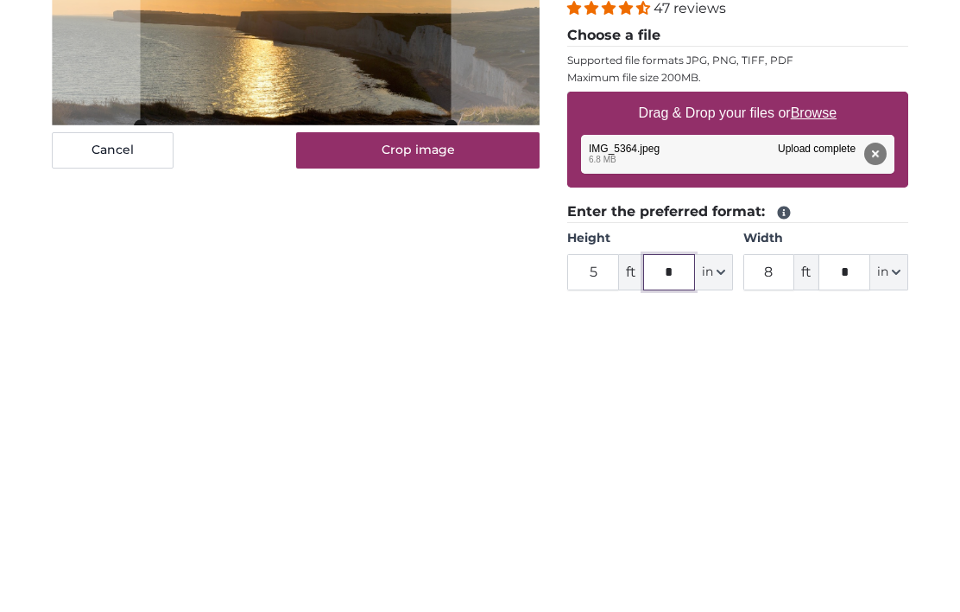
type input "*"
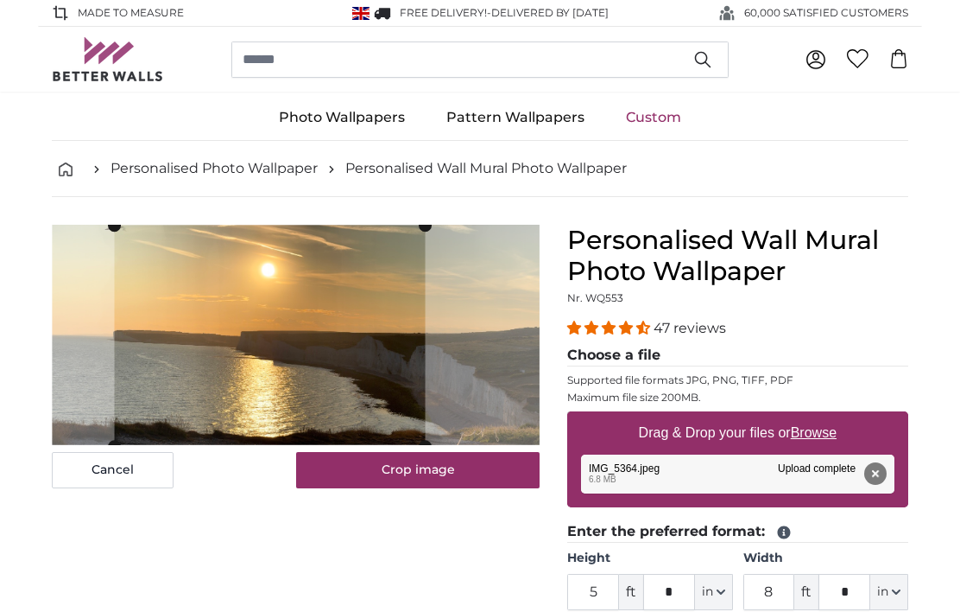
click at [364, 133] on link "Photo Wallpapers" at bounding box center [342, 117] width 168 height 45
